Goal: Task Accomplishment & Management: Complete application form

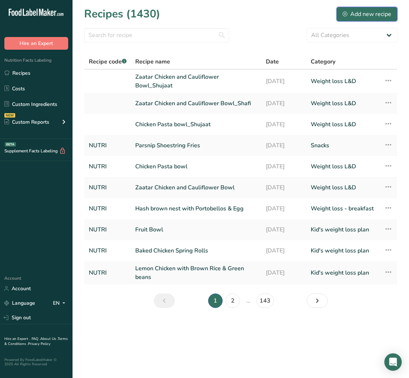
click at [371, 17] on div "Add new recipe" at bounding box center [367, 14] width 49 height 9
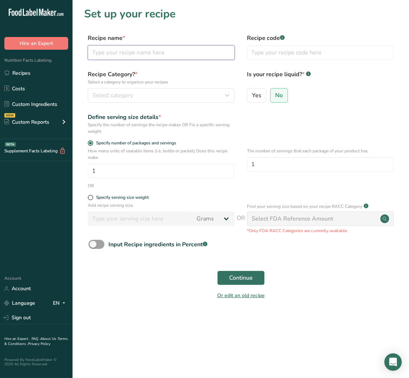
click at [180, 58] on input "text" at bounding box center [161, 52] width 147 height 15
click at [162, 53] on input "text" at bounding box center [161, 52] width 147 height 15
paste input "Chicken Katsu"
type input "Chicken Katsu with Rice"
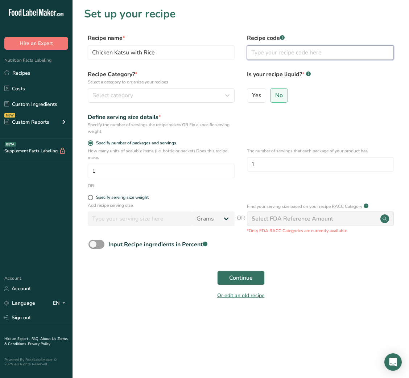
click at [271, 52] on input "text" at bounding box center [320, 52] width 147 height 15
type input "NUTRI"
click at [191, 104] on div "Recipe Category? * Select a category to organize your recipes Select category S…" at bounding box center [240, 88] width 313 height 37
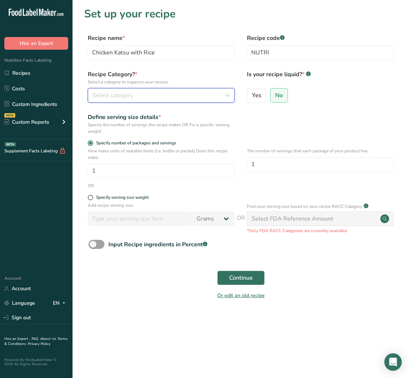
click at [214, 94] on div "Select category" at bounding box center [158, 95] width 133 height 9
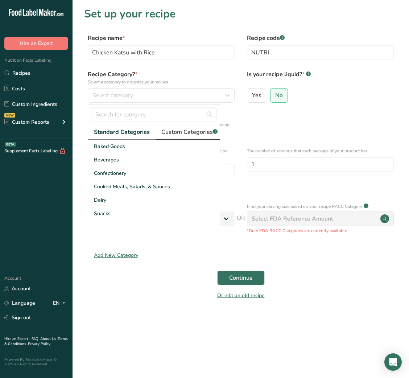
click at [185, 132] on span "Custom Categories .a-a{fill:#347362;}.b-a{fill:#fff;}" at bounding box center [189, 132] width 56 height 9
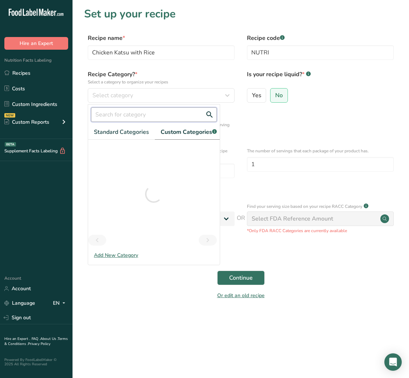
click at [129, 117] on input "text" at bounding box center [154, 114] width 126 height 15
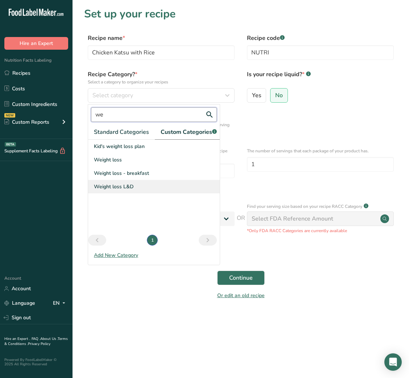
type input "we"
click at [130, 190] on span "Weight loss L&D" at bounding box center [114, 187] width 40 height 8
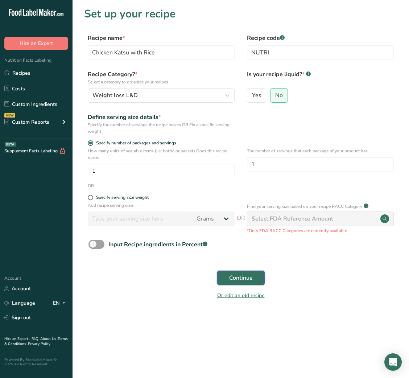
click at [246, 282] on span "Continue" at bounding box center [241, 277] width 24 height 9
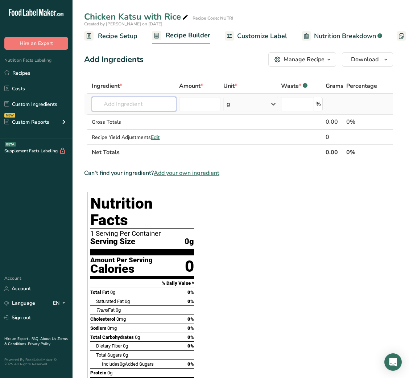
click at [153, 108] on input "text" at bounding box center [134, 104] width 84 height 15
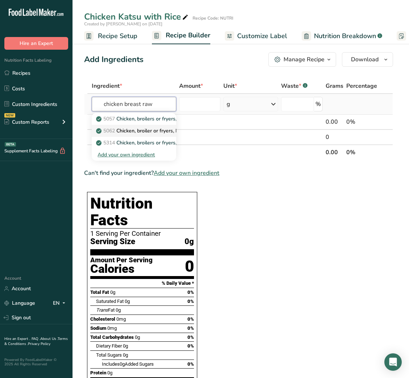
type input "chicken breast raw"
click at [146, 127] on p "5062 Chicken, broiler or fryers, breast, skinless, boneless, meat only, raw" at bounding box center [185, 131] width 174 height 8
type input "Chicken, broiler or fryers, breast, skinless, boneless, meat only, raw"
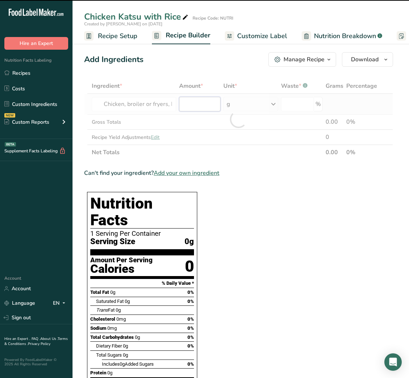
type input "0"
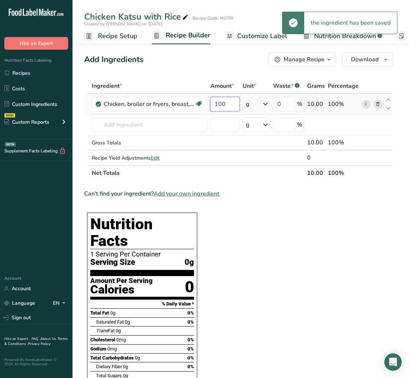
type input "100"
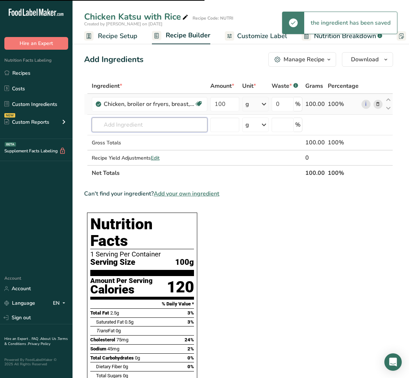
type input "e"
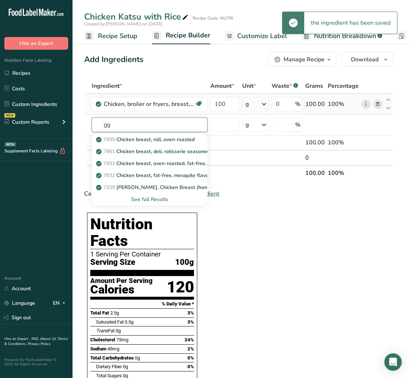
type input "g"
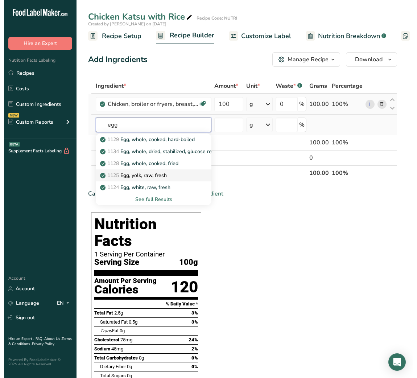
scroll to position [11, 0]
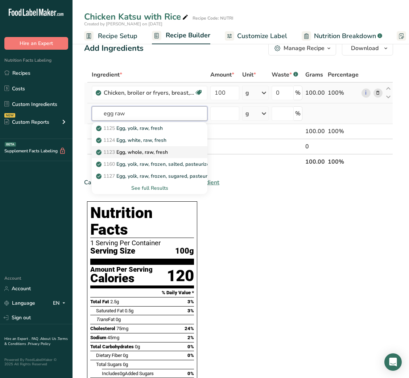
type input "egg raw"
click at [149, 149] on p "1123 Egg, whole, raw, fresh" at bounding box center [133, 152] width 70 height 8
type input "Egg, whole, raw, fresh"
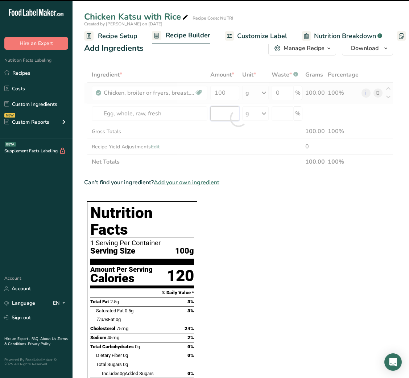
click at [217, 112] on input "number" at bounding box center [224, 113] width 29 height 15
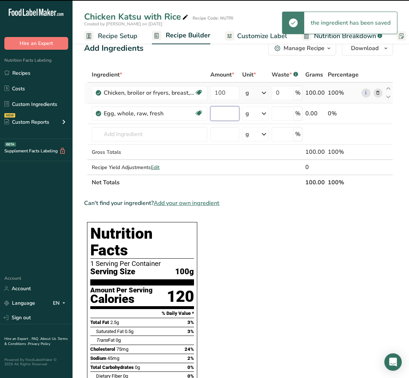
type input "0"
click at [217, 112] on input "0" at bounding box center [224, 113] width 29 height 15
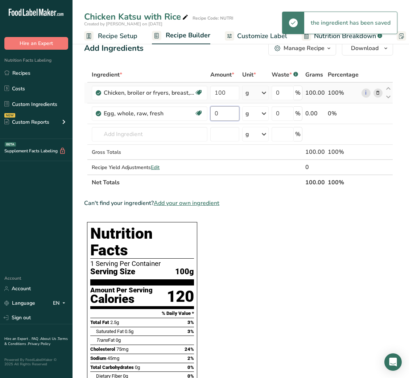
click at [217, 112] on input "0" at bounding box center [224, 113] width 29 height 15
type input "50"
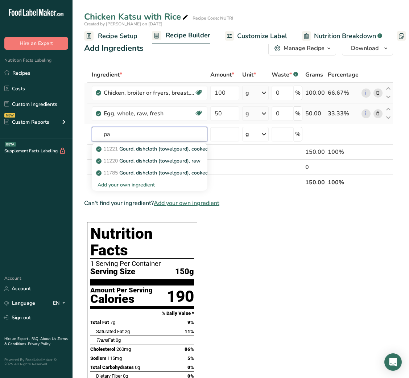
type input "p"
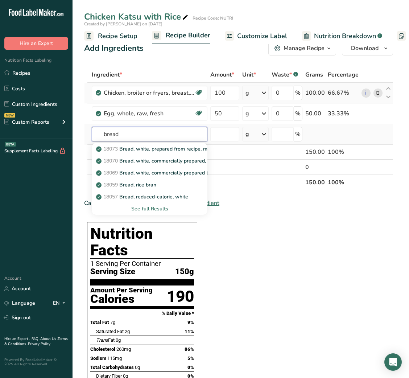
type input "bread"
click at [155, 208] on div "See full Results" at bounding box center [150, 209] width 104 height 8
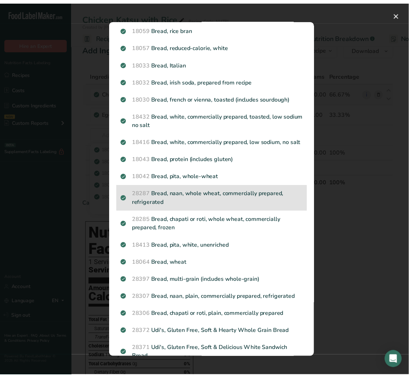
scroll to position [0, 0]
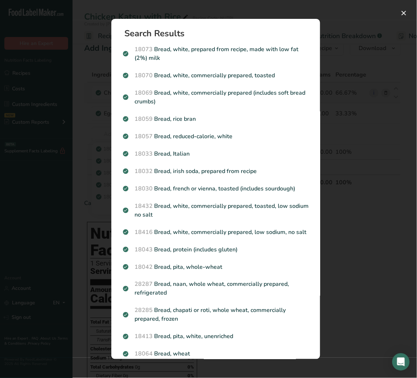
click at [354, 120] on div "Search results modal" at bounding box center [208, 189] width 417 height 378
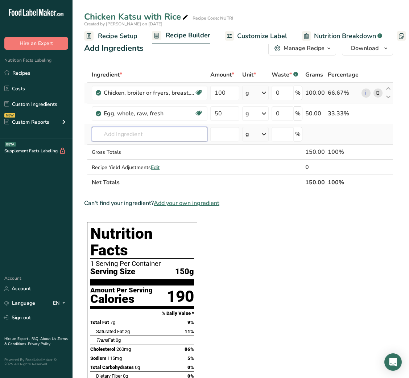
click at [145, 131] on input "text" at bounding box center [150, 134] width 116 height 15
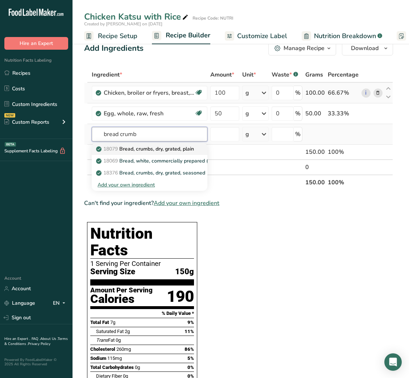
type input "bread crumb"
click at [151, 146] on p "18079 Bread, crumbs, dry, grated, plain" at bounding box center [146, 149] width 96 height 8
type input "Bread, crumbs, dry, grated, plain"
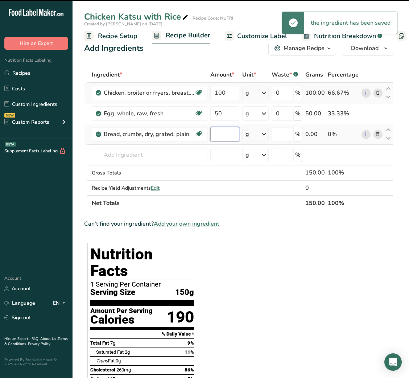
type input "0"
type input "15"
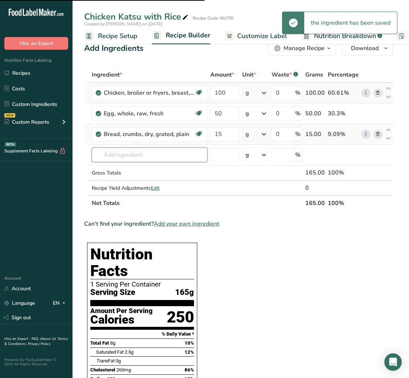
type input "o"
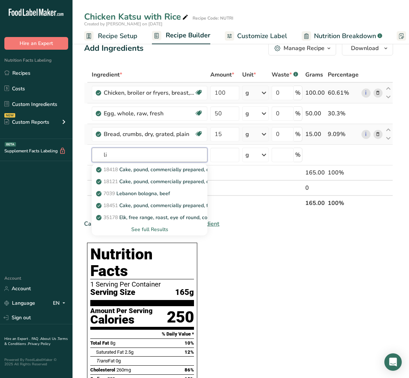
type input "l"
type input "olive oil"
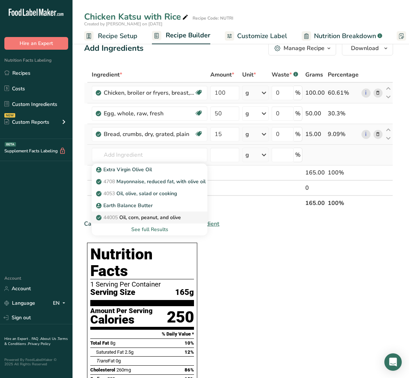
click at [132, 214] on p "44005 Oil, corn, peanut, and olive" at bounding box center [139, 218] width 83 height 8
type input "Oil, corn, peanut, and olive"
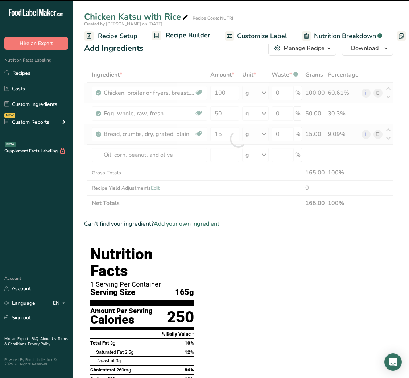
type input "0"
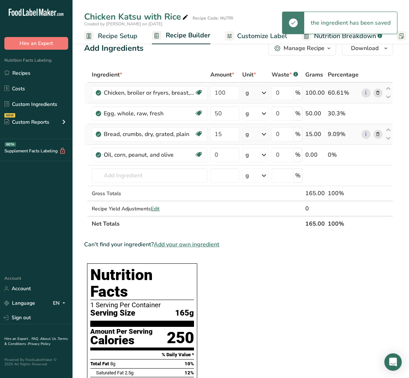
click at [378, 158] on icon at bounding box center [377, 155] width 5 height 8
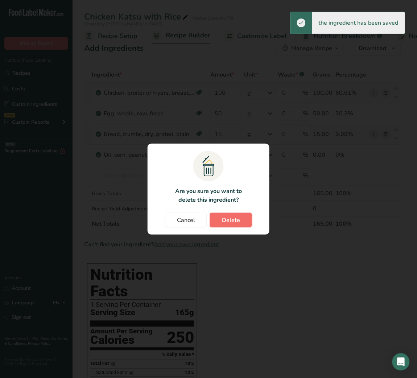
click at [232, 224] on span "Delete" at bounding box center [231, 220] width 18 height 9
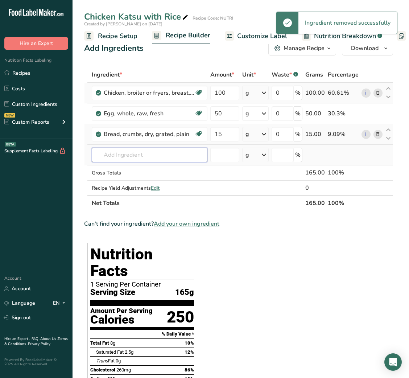
click at [145, 156] on input "text" at bounding box center [150, 155] width 116 height 15
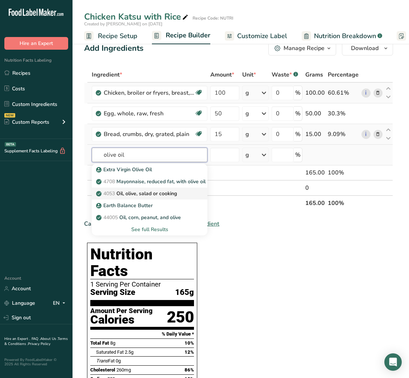
type input "olive oil"
click at [141, 187] on link "4053 Oil, olive, salad or cooking" at bounding box center [150, 193] width 116 height 12
type input "Oil, olive, salad or cooking"
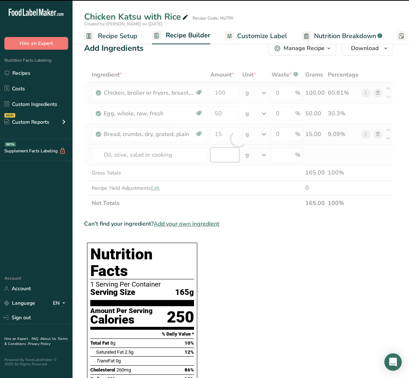
type input "0"
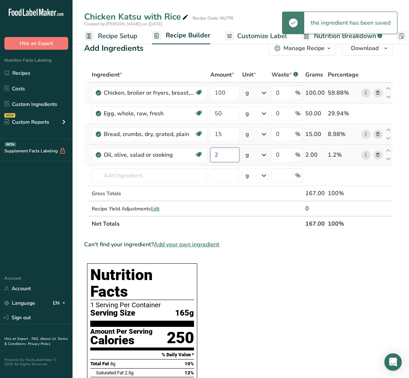
type input "2"
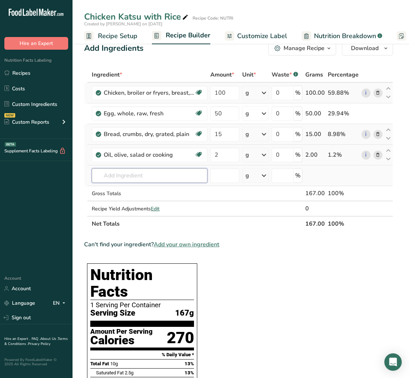
click at [142, 180] on input "text" at bounding box center [150, 175] width 116 height 15
paste input "Tonkatsu sauce"
click at [140, 178] on input "Tonkatsu sauce" at bounding box center [150, 175] width 116 height 15
type input "Tonkatsu"
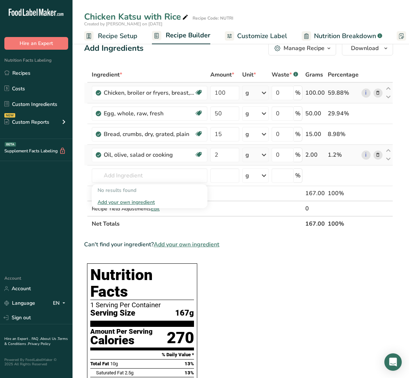
click at [153, 179] on input "text" at bounding box center [150, 175] width 116 height 15
type input "ketchup"
click at [127, 189] on div "Ketchup I" at bounding box center [144, 190] width 92 height 8
type input "Ketchup I"
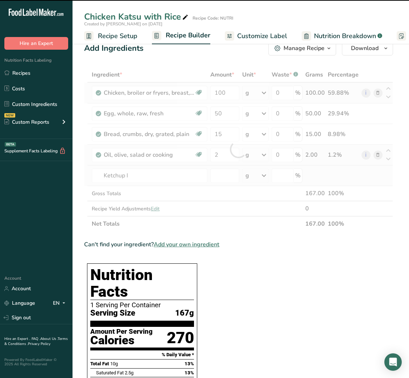
type input "0"
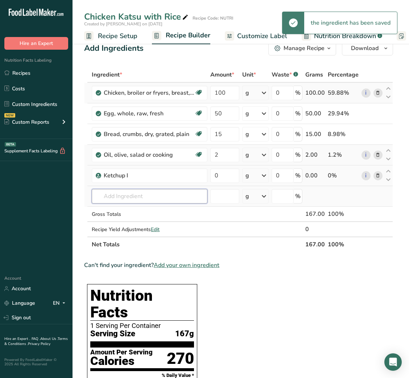
click at [131, 194] on input "text" at bounding box center [150, 196] width 116 height 15
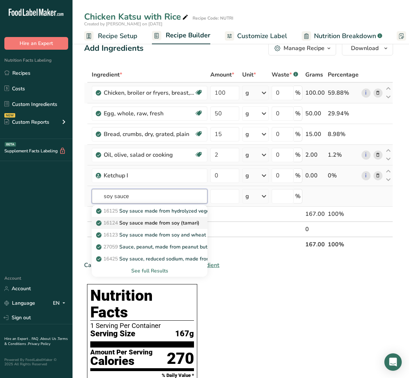
type input "soy sauce"
click at [153, 223] on p "16124 Soy sauce made from soy (tamari)" at bounding box center [149, 223] width 102 height 8
type input "Soy sauce made from soy (tamari)"
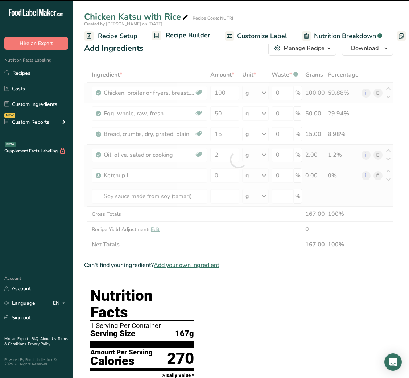
type input "0"
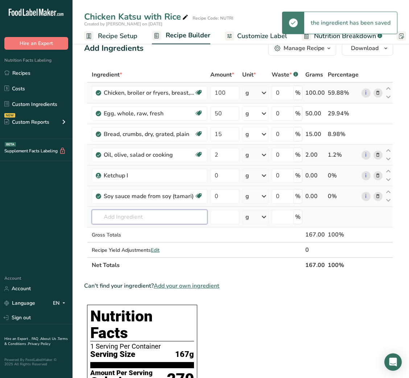
click at [136, 214] on input "text" at bounding box center [150, 217] width 116 height 15
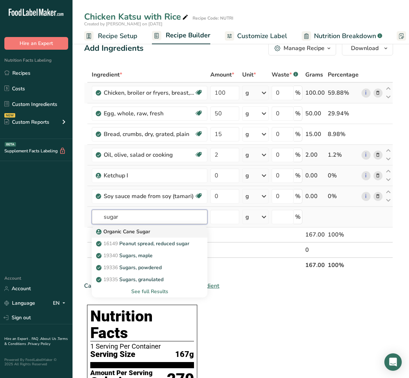
type input "sugar"
click at [148, 235] on p "Organic Cane Sugar" at bounding box center [124, 232] width 53 height 8
type input "Organic Cane Sugar"
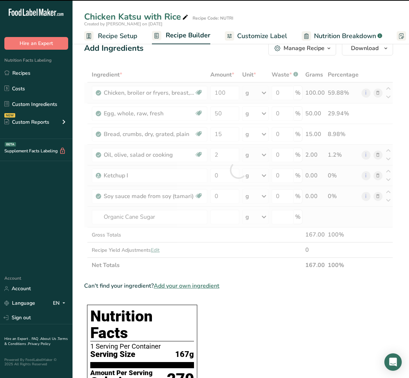
type input "0"
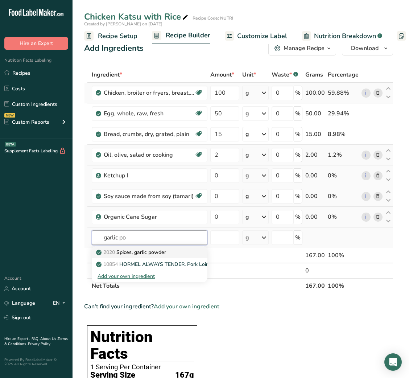
type input "garlic po"
click at [147, 249] on p "2020 Spices, garlic powder" at bounding box center [132, 252] width 69 height 8
type input "Spices, garlic powder"
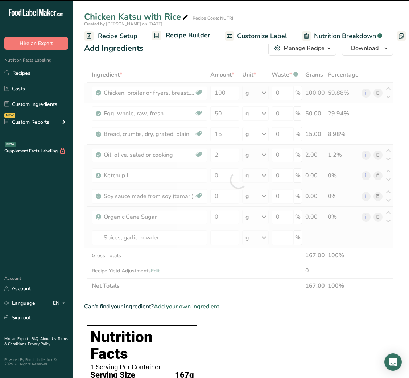
type input "0"
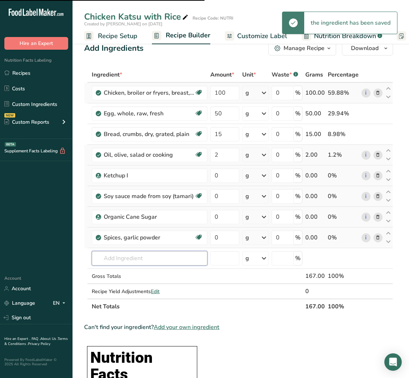
type input "w"
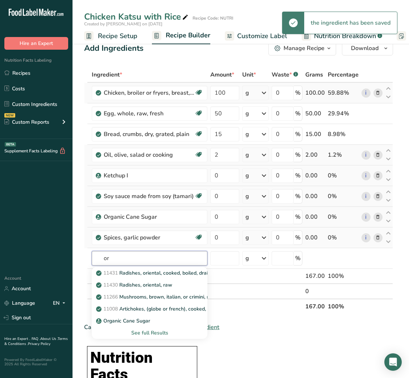
type input "o"
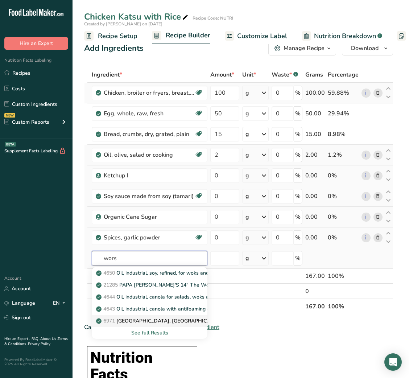
type input "wors"
click at [156, 321] on p "6971 [GEOGRAPHIC_DATA], [GEOGRAPHIC_DATA]" at bounding box center [161, 321] width 127 height 8
type input "[GEOGRAPHIC_DATA], [GEOGRAPHIC_DATA]"
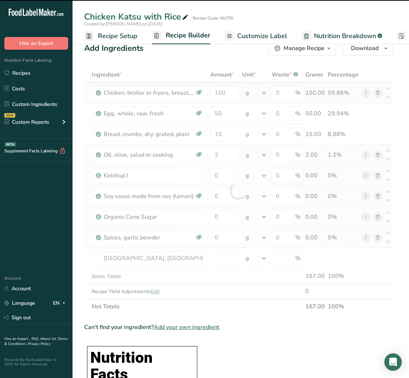
type input "0"
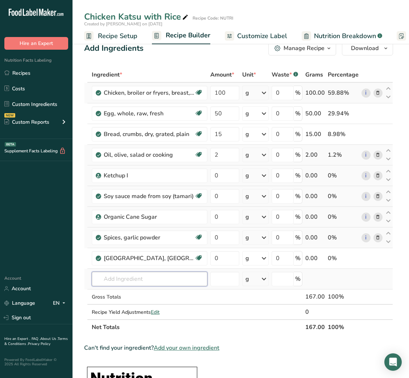
click at [156, 282] on input "text" at bounding box center [150, 279] width 116 height 15
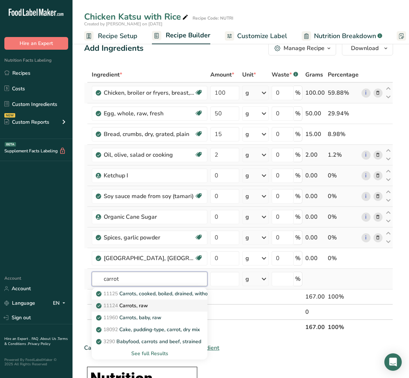
type input "carrot"
click at [144, 306] on p "11124 [GEOGRAPHIC_DATA], raw" at bounding box center [123, 306] width 50 height 8
type input "Carrots, raw"
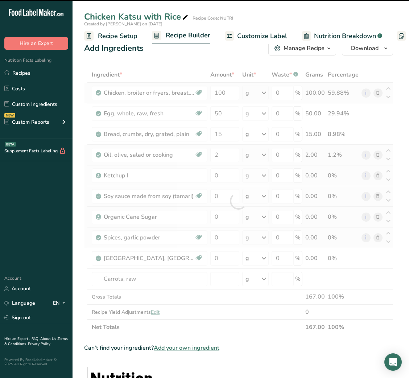
type input "0"
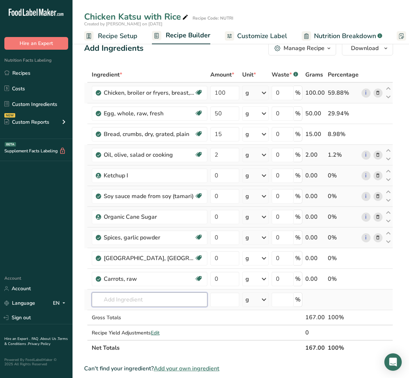
click at [167, 302] on input "text" at bounding box center [150, 299] width 116 height 15
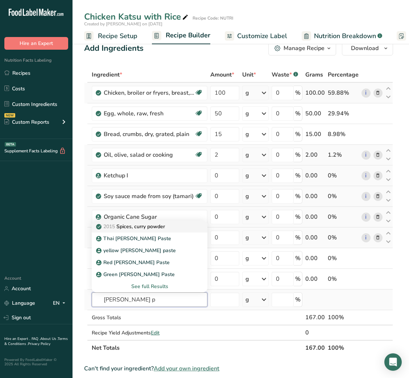
type input "[PERSON_NAME] p"
click at [165, 226] on p "2015 Spices, [PERSON_NAME] powder" at bounding box center [131, 227] width 67 height 8
type input "Spices, curry powder"
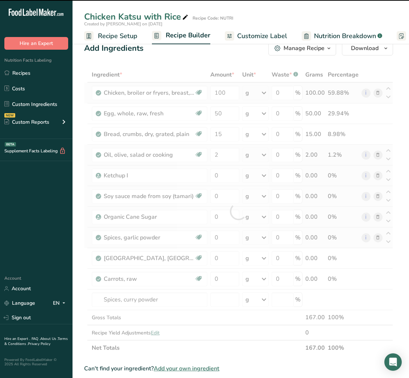
type input "0"
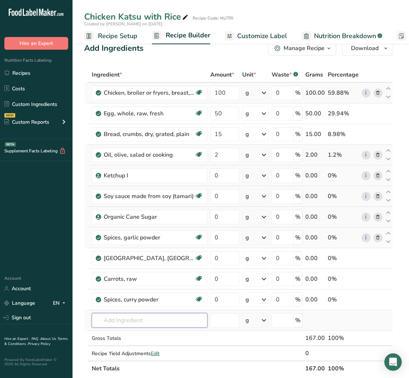
click at [131, 321] on input "text" at bounding box center [150, 320] width 116 height 15
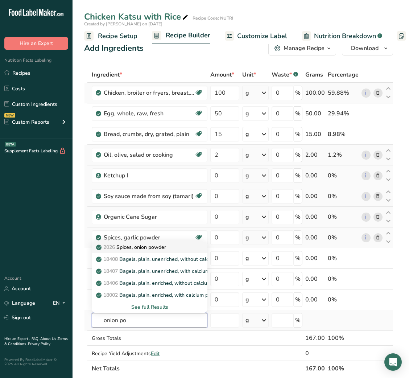
type input "onion po"
click at [158, 249] on p "2026 Spices, onion powder" at bounding box center [132, 247] width 69 height 8
type input "Spices, onion powder"
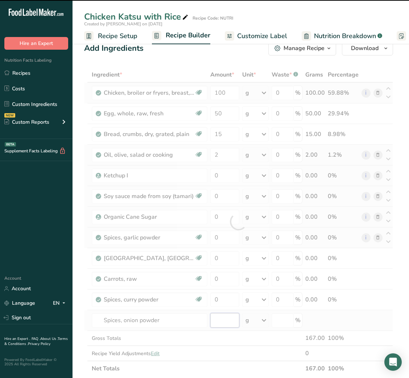
type input "0"
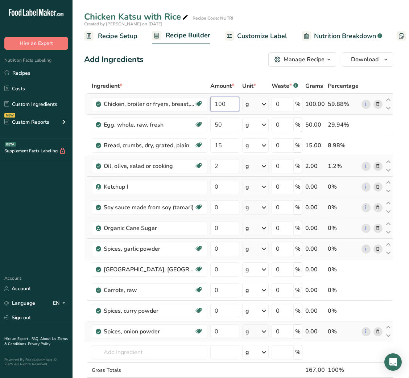
click at [222, 104] on div "Ingredient * Amount * Unit * Waste * .a-a{fill:#347362;}.b-a{fill:#fff;} Grams …" at bounding box center [238, 243] width 309 height 330
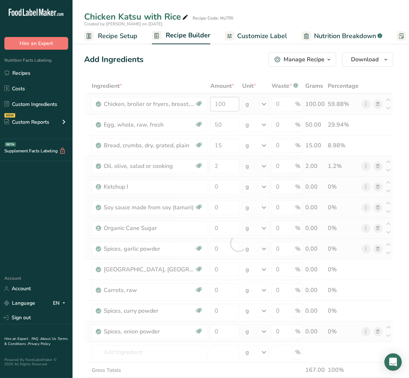
click at [222, 104] on div at bounding box center [238, 243] width 309 height 330
click at [222, 104] on input "100" at bounding box center [224, 104] width 29 height 15
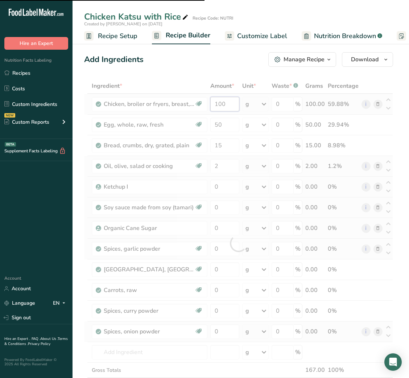
click at [222, 104] on input "100" at bounding box center [224, 104] width 29 height 15
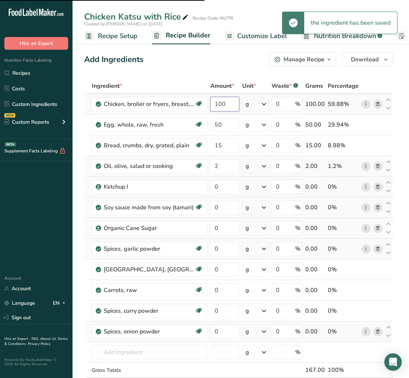
click at [222, 104] on input "100" at bounding box center [224, 104] width 29 height 15
type input "120"
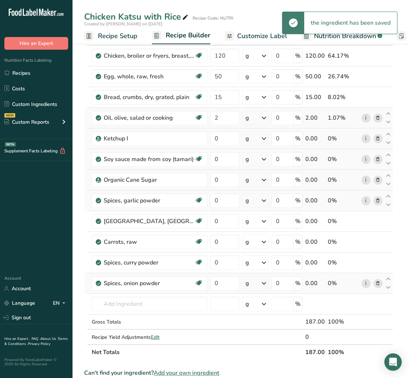
scroll to position [47, 0]
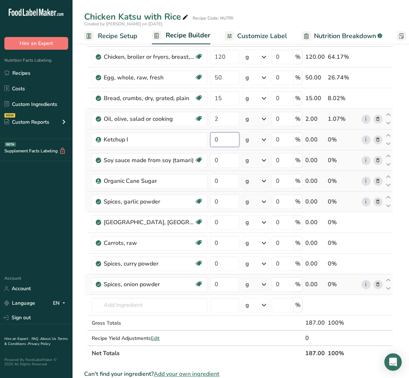
click at [213, 137] on input "0" at bounding box center [224, 139] width 29 height 15
type input "1"
type input "2.5"
click at [215, 178] on div "Ingredient * Amount * Unit * Waste * .a-a{fill:#347362;}.b-a{fill:#fff;} Grams …" at bounding box center [238, 196] width 309 height 330
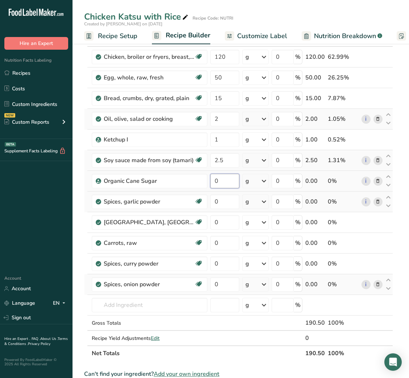
click at [215, 178] on input "0" at bounding box center [224, 181] width 29 height 15
type input "0.1"
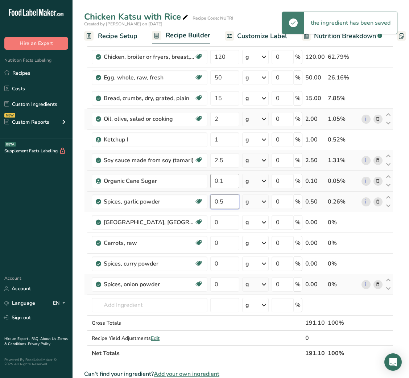
type input "0.5"
type input "2"
type input "1"
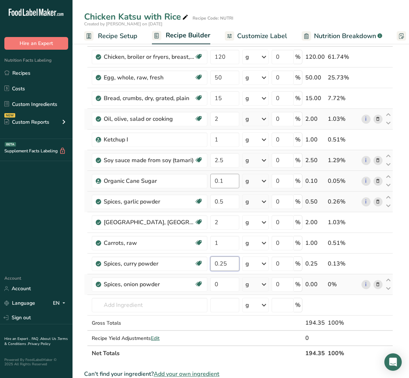
type input "0.25"
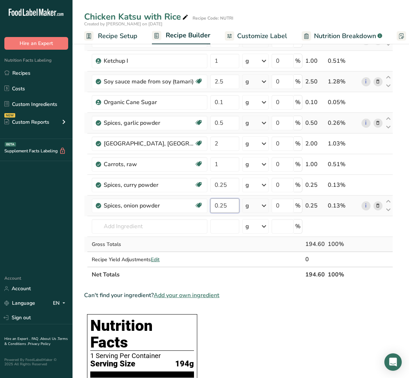
scroll to position [127, 0]
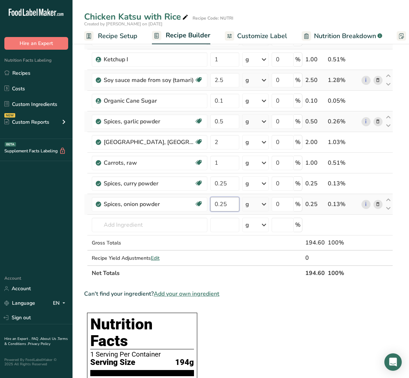
type input "0.25"
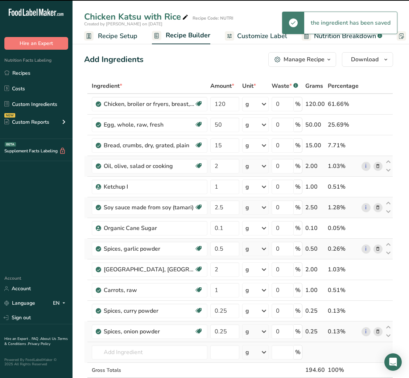
scroll to position [227, 0]
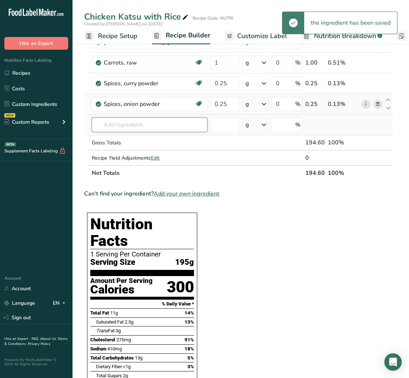
click at [127, 120] on input "text" at bounding box center [150, 125] width 116 height 15
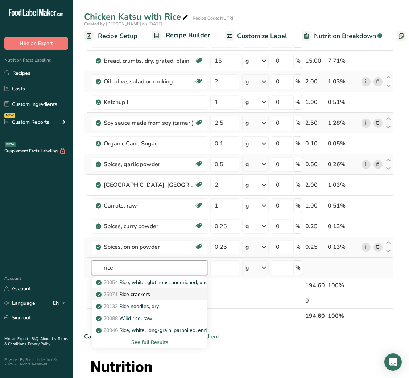
scroll to position [84, 0]
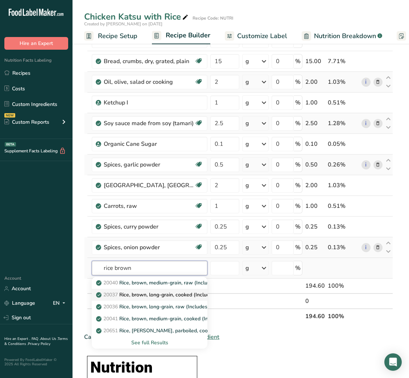
type input "rice brown"
click at [170, 299] on link "20037 Rice, brown, long-grain, cooked (Includes foods for USDA's Food Distribut…" at bounding box center [150, 295] width 116 height 12
type input "Rice, brown, long-grain, cooked (Includes foods for USDA's Food Distribution Pr…"
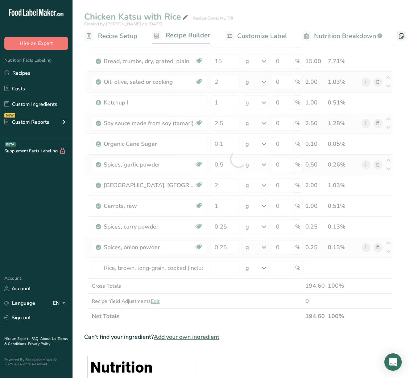
click at [220, 266] on div at bounding box center [238, 159] width 309 height 330
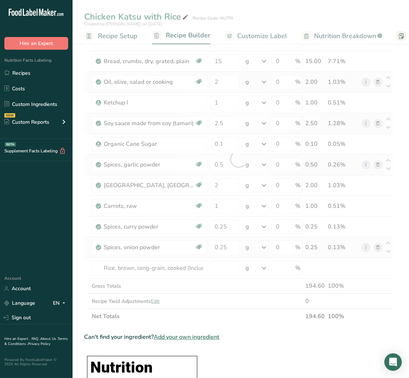
click at [220, 266] on div at bounding box center [238, 159] width 309 height 330
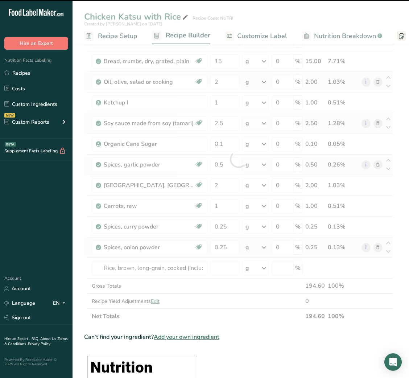
click at [220, 266] on div at bounding box center [238, 159] width 309 height 330
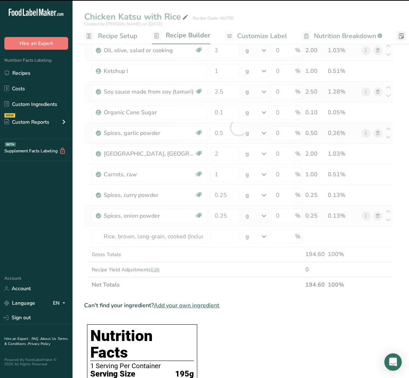
scroll to position [129, 0]
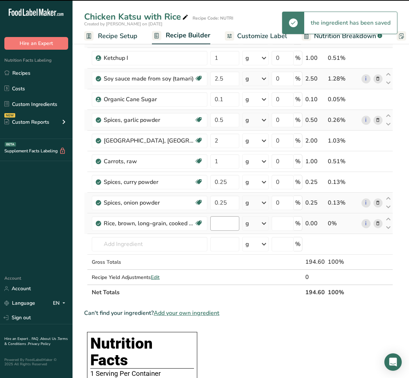
type input "0"
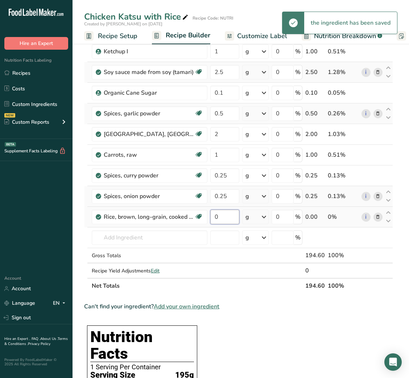
click at [219, 222] on input "0" at bounding box center [224, 217] width 29 height 15
type input "30"
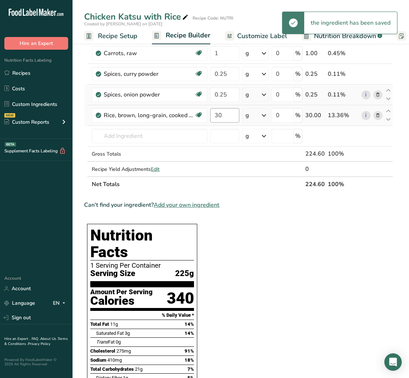
scroll to position [0, 0]
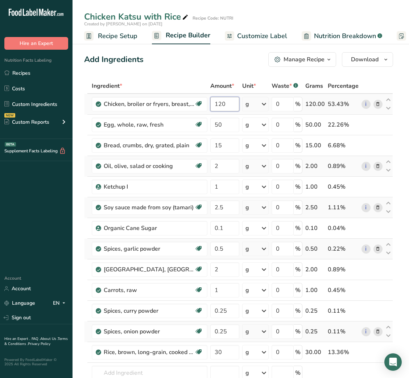
click at [217, 102] on input "120" at bounding box center [224, 104] width 29 height 15
type input "100"
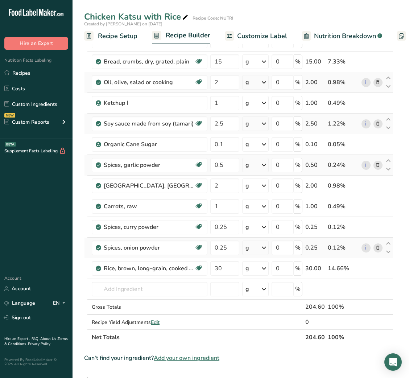
scroll to position [79, 0]
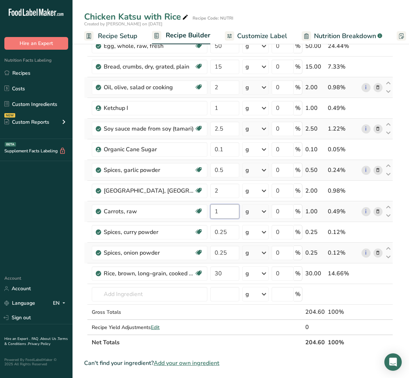
click at [214, 210] on input "1" at bounding box center [224, 211] width 29 height 15
type input "50"
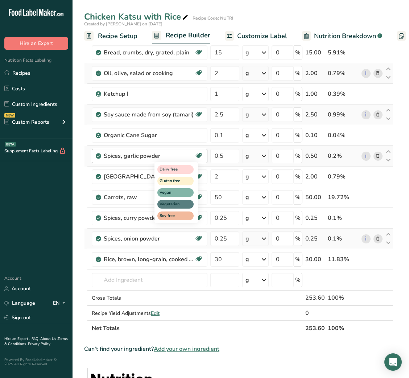
scroll to position [95, 0]
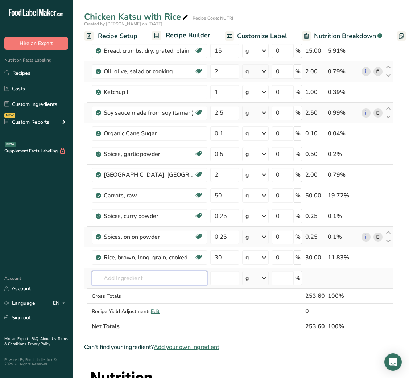
click at [145, 275] on input "text" at bounding box center [150, 278] width 116 height 15
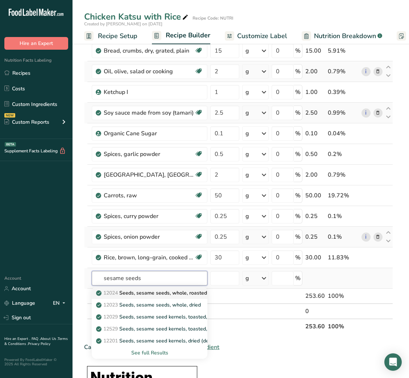
type input "sesame seeds"
click at [160, 295] on p "12024 Seeds, sesame seeds, whole, roasted and toasted" at bounding box center [167, 293] width 139 height 8
type input "Seeds, sesame seeds, whole, roasted and toasted"
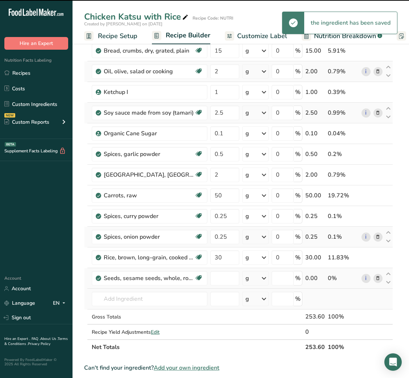
type input "0"
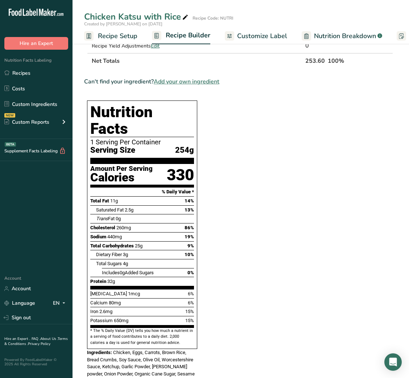
scroll to position [383, 0]
